Goal: Check status: Check status

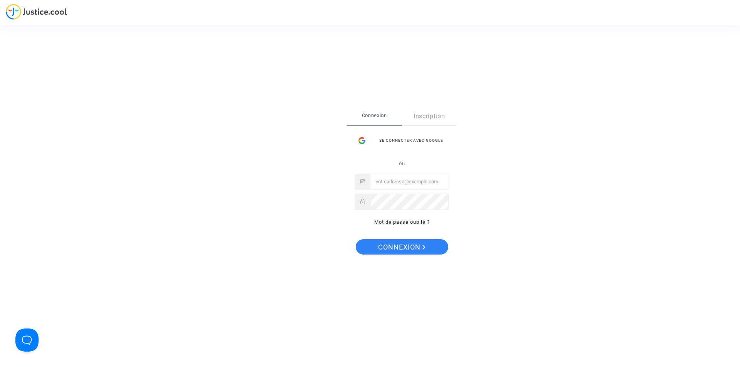
drag, startPoint x: 423, startPoint y: 141, endPoint x: 422, endPoint y: 151, distance: 10.1
click at [423, 141] on div "Se connecter avec Google" at bounding box center [402, 140] width 94 height 15
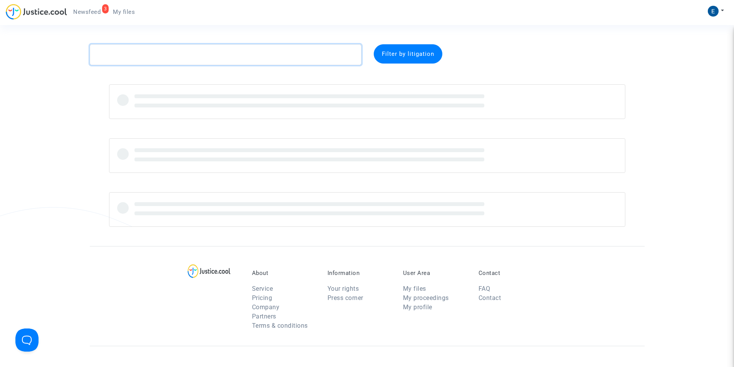
click at [171, 58] on textarea at bounding box center [226, 54] width 272 height 21
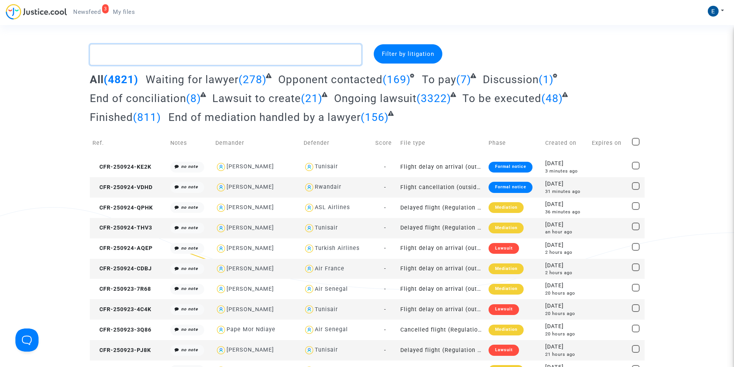
paste textarea "[MEDICAL_DATA]"
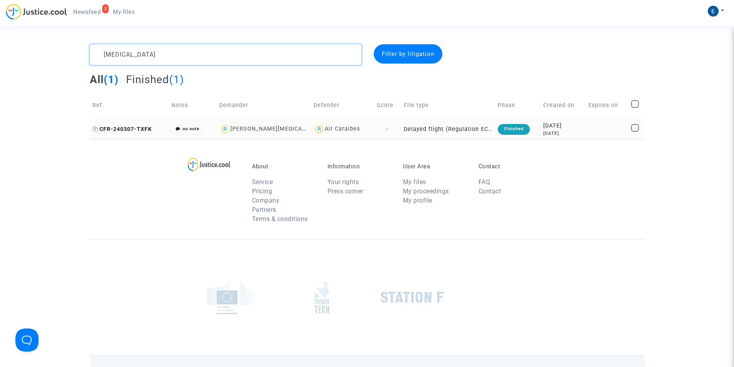
type textarea "[MEDICAL_DATA]"
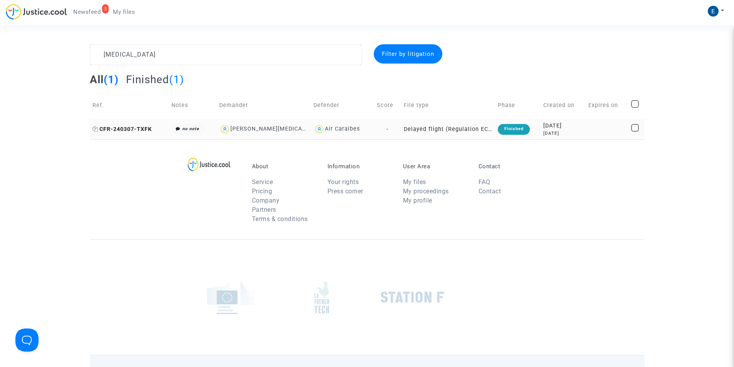
click at [138, 126] on span "CFR-240307-TXFK" at bounding box center [122, 129] width 59 height 7
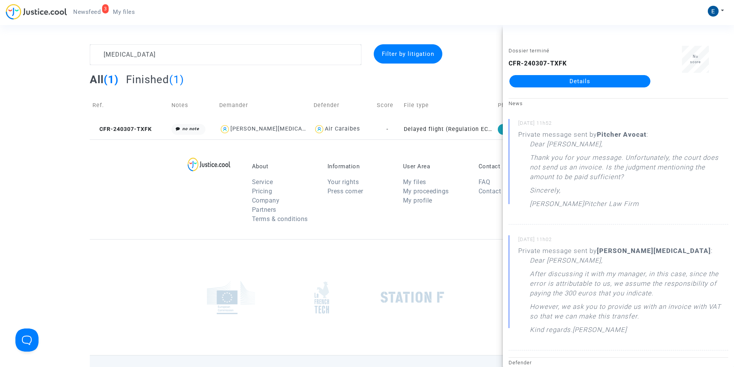
click at [573, 84] on link "Details" at bounding box center [580, 81] width 141 height 12
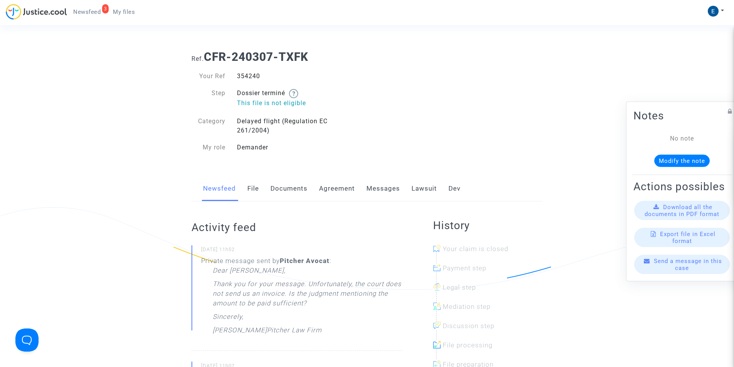
click at [384, 186] on link "Messages" at bounding box center [384, 188] width 34 height 25
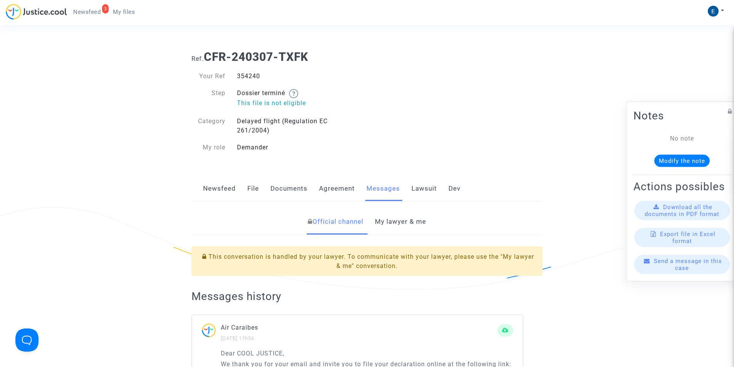
scroll to position [154, 0]
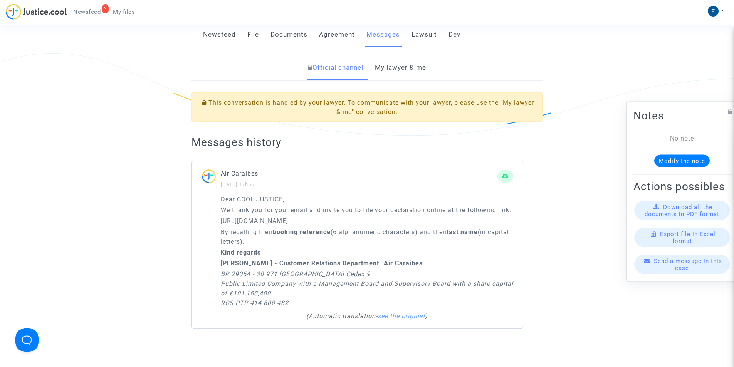
click at [402, 73] on link "My lawyer & me" at bounding box center [400, 67] width 51 height 25
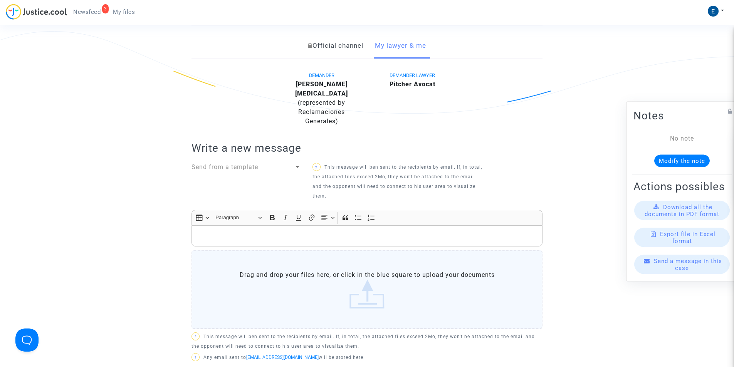
scroll to position [39, 0]
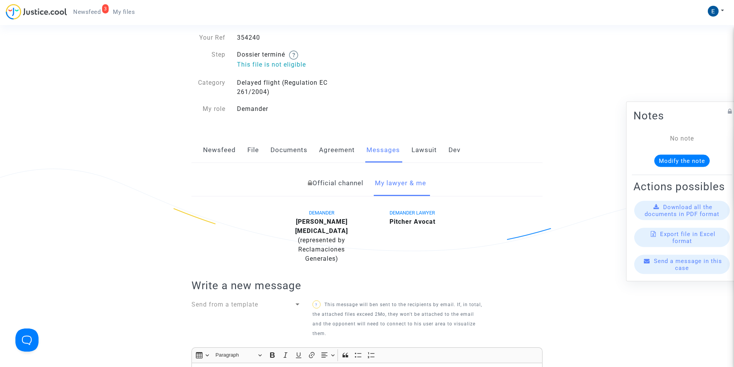
click at [418, 155] on link "Lawsuit" at bounding box center [424, 150] width 25 height 25
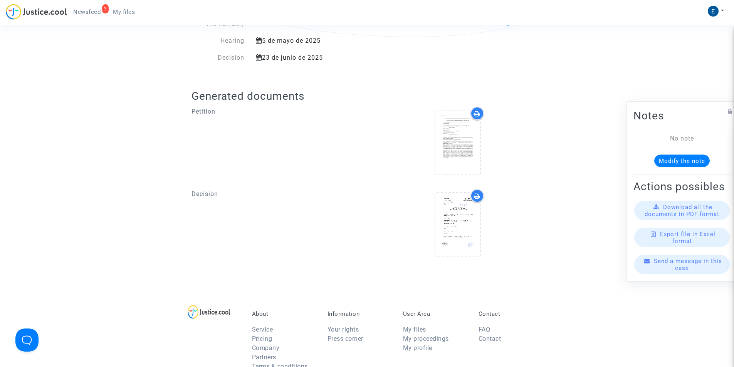
scroll to position [308, 0]
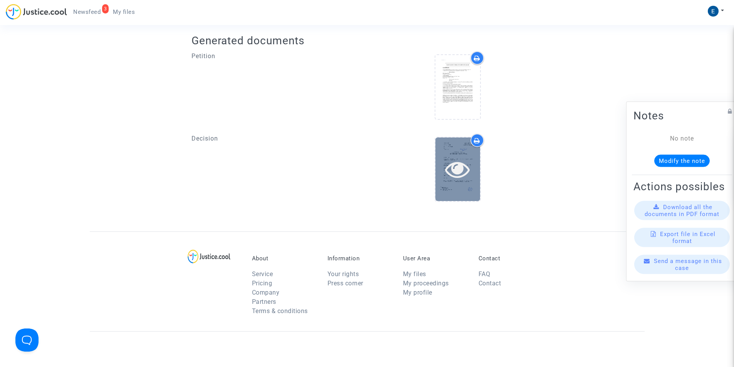
click at [464, 171] on icon at bounding box center [457, 169] width 25 height 25
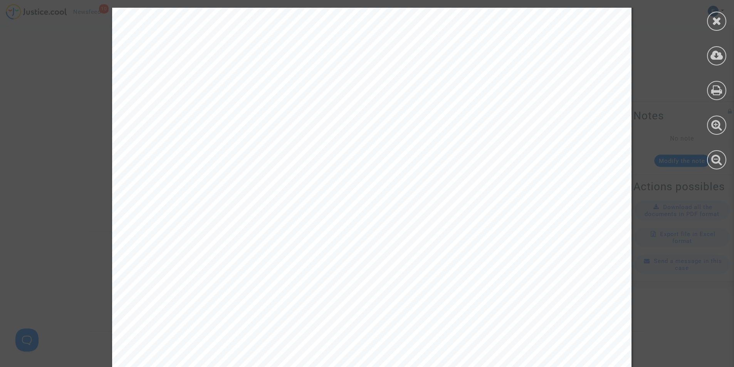
scroll to position [2390, 0]
click at [715, 21] on icon at bounding box center [717, 21] width 10 height 12
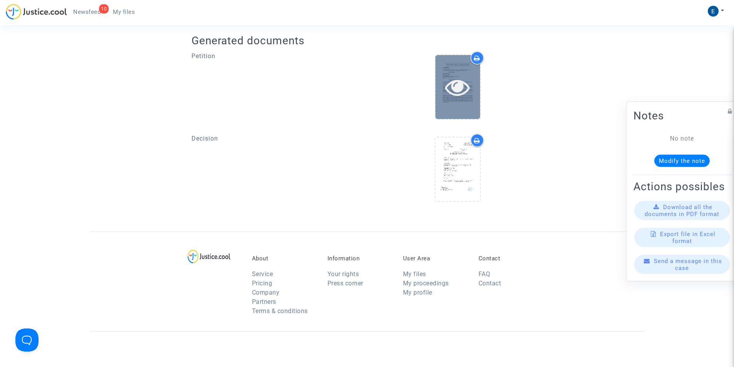
click at [478, 81] on div at bounding box center [458, 87] width 45 height 25
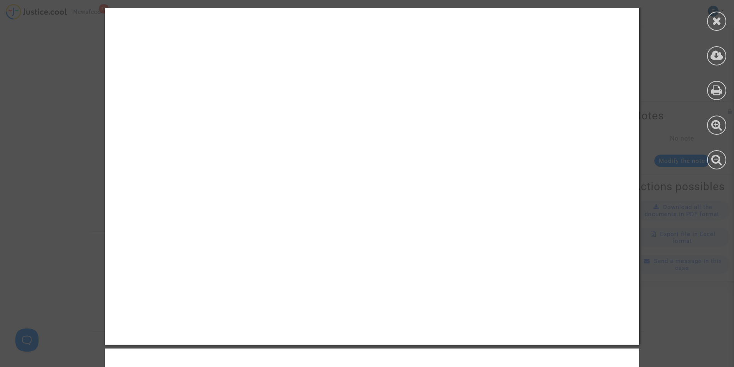
drag, startPoint x: 375, startPoint y: 168, endPoint x: 357, endPoint y: 308, distance: 140.4
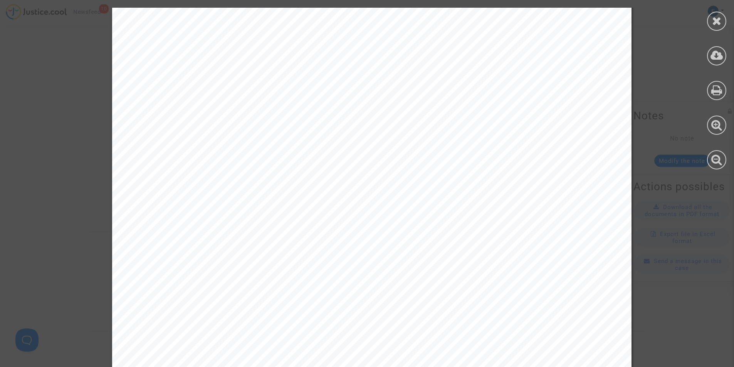
scroll to position [5461, 0]
